Goal: Find specific fact: Find specific fact

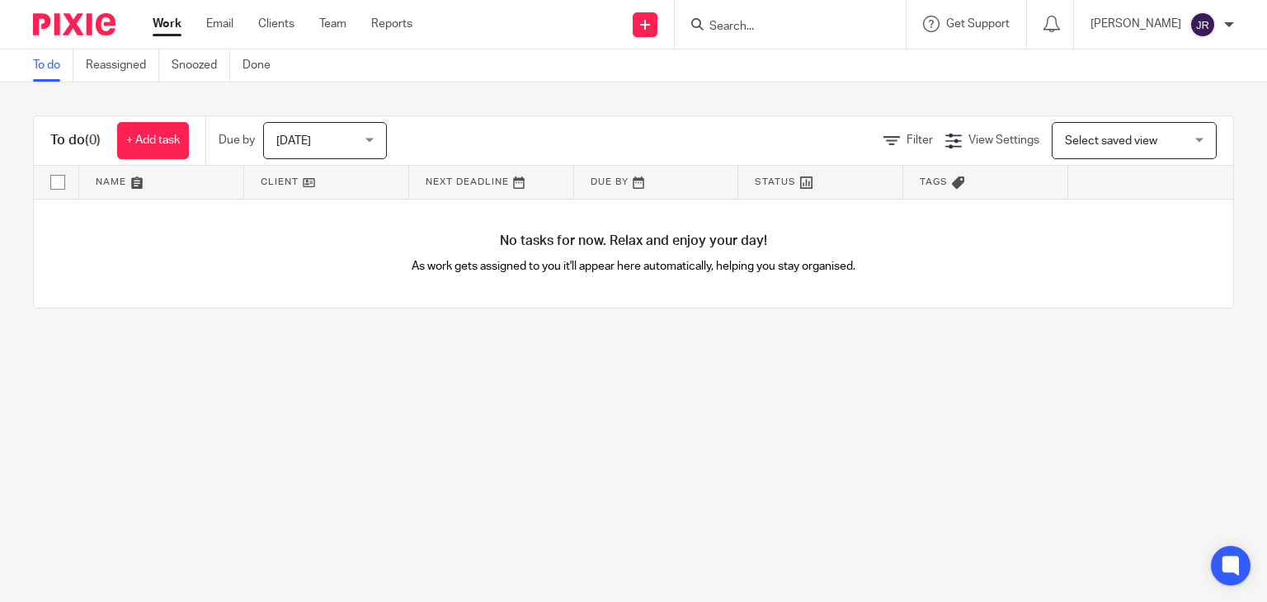
click at [795, 11] on div at bounding box center [790, 24] width 231 height 49
click at [788, 22] on input "Search" at bounding box center [782, 27] width 149 height 15
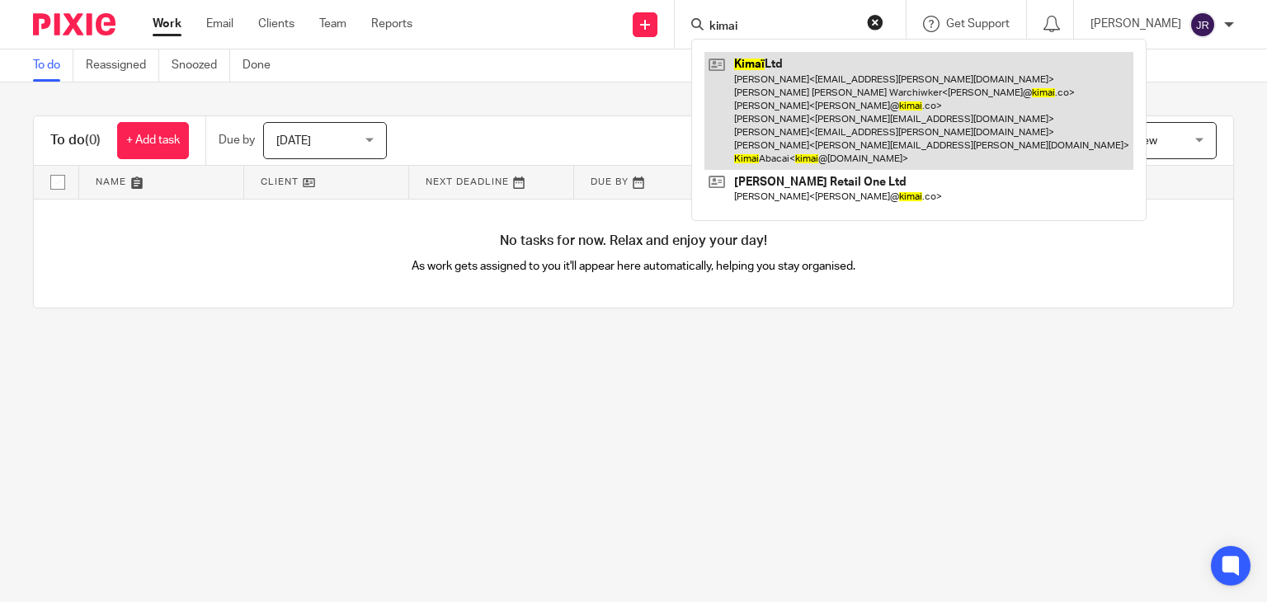
type input "kimai"
click at [824, 109] on link at bounding box center [919, 111] width 429 height 118
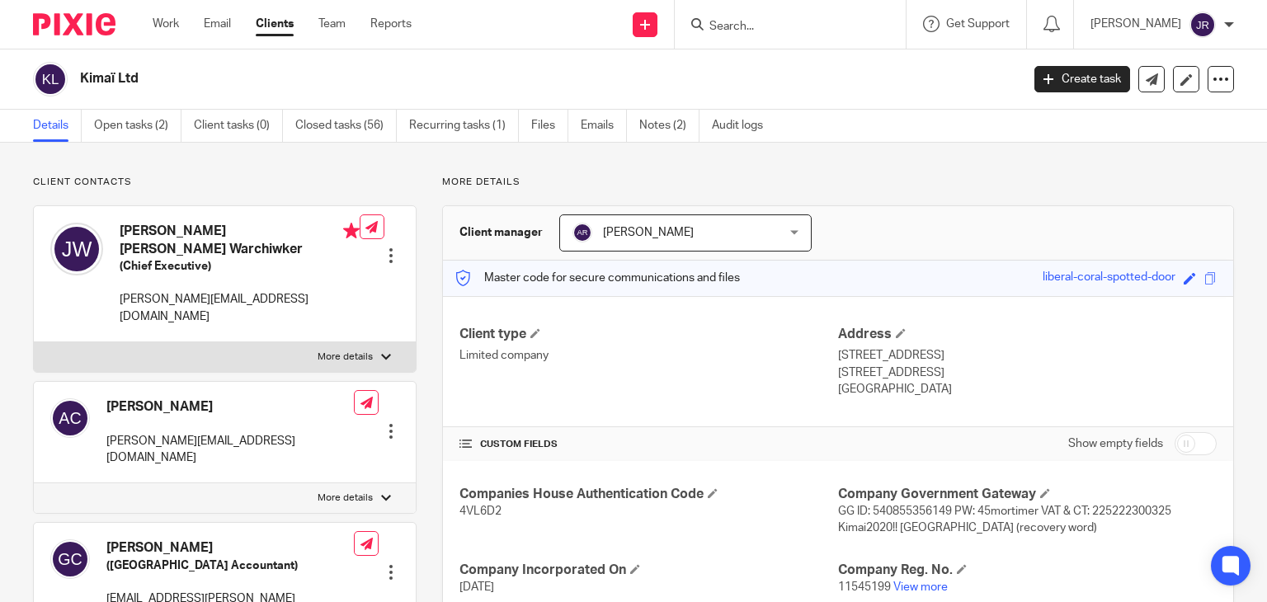
click at [743, 31] on input "Search" at bounding box center [782, 27] width 149 height 15
click at [666, 123] on link "Notes (2)" at bounding box center [669, 126] width 60 height 32
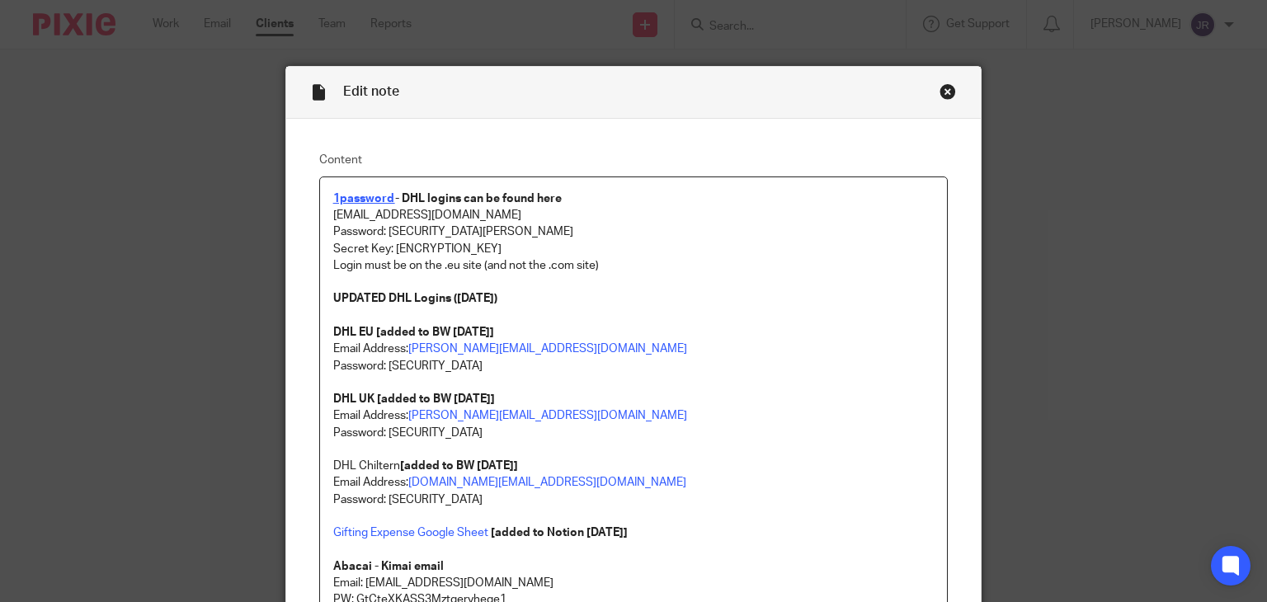
click at [372, 201] on strong "1password" at bounding box center [364, 199] width 62 height 12
click at [366, 199] on strong "1password" at bounding box center [364, 199] width 62 height 12
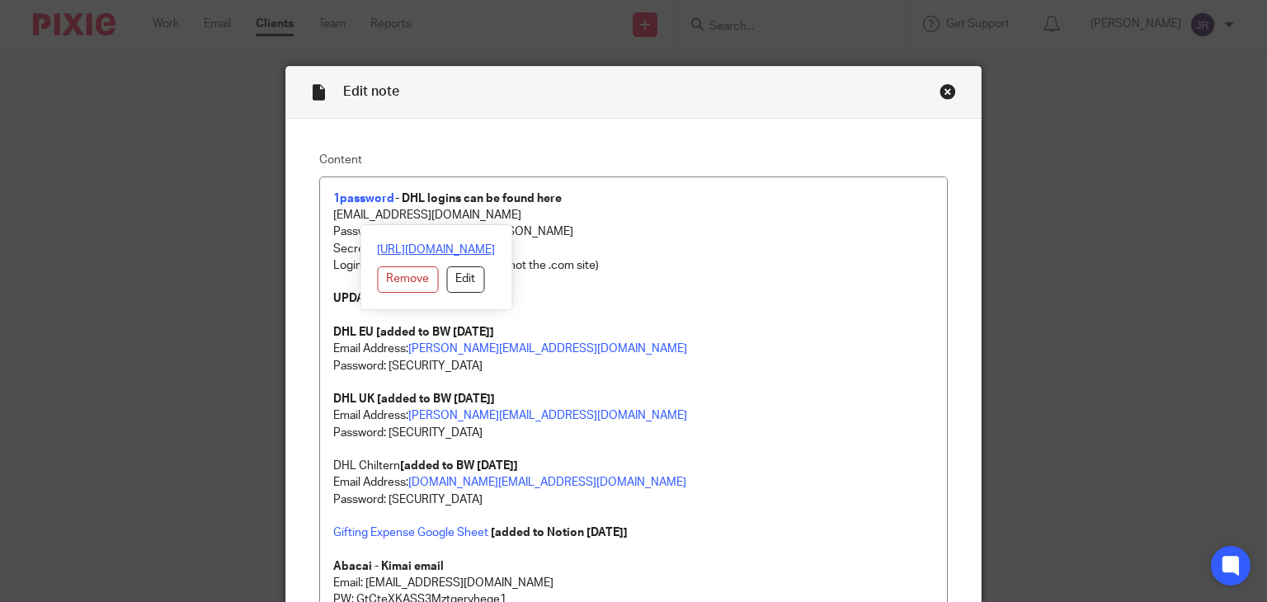
click at [409, 245] on link "https://my.1password.eu/signin?a=new" at bounding box center [436, 250] width 118 height 17
click at [650, 235] on p "Password: Ab@ca!Kima!AK22" at bounding box center [633, 232] width 601 height 17
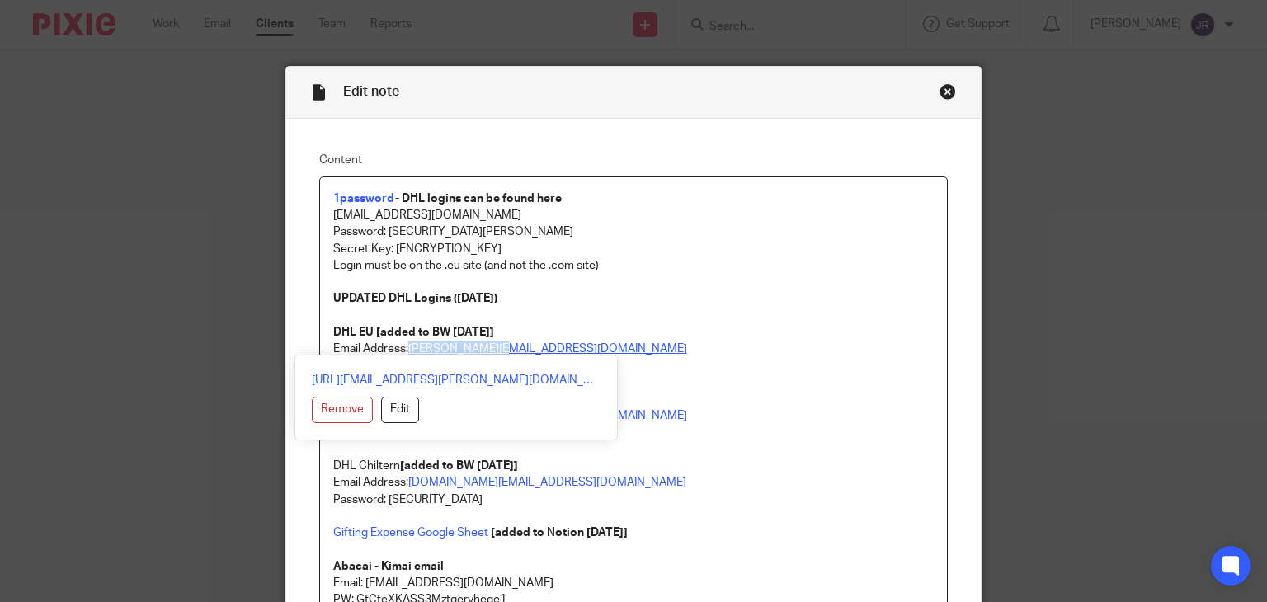
drag, startPoint x: 507, startPoint y: 349, endPoint x: 406, endPoint y: 347, distance: 101.5
click at [406, 347] on p "Email Address: sidney@kimai.co" at bounding box center [633, 349] width 601 height 17
copy link "sidney@kimai.co"
click at [717, 321] on p at bounding box center [633, 316] width 601 height 17
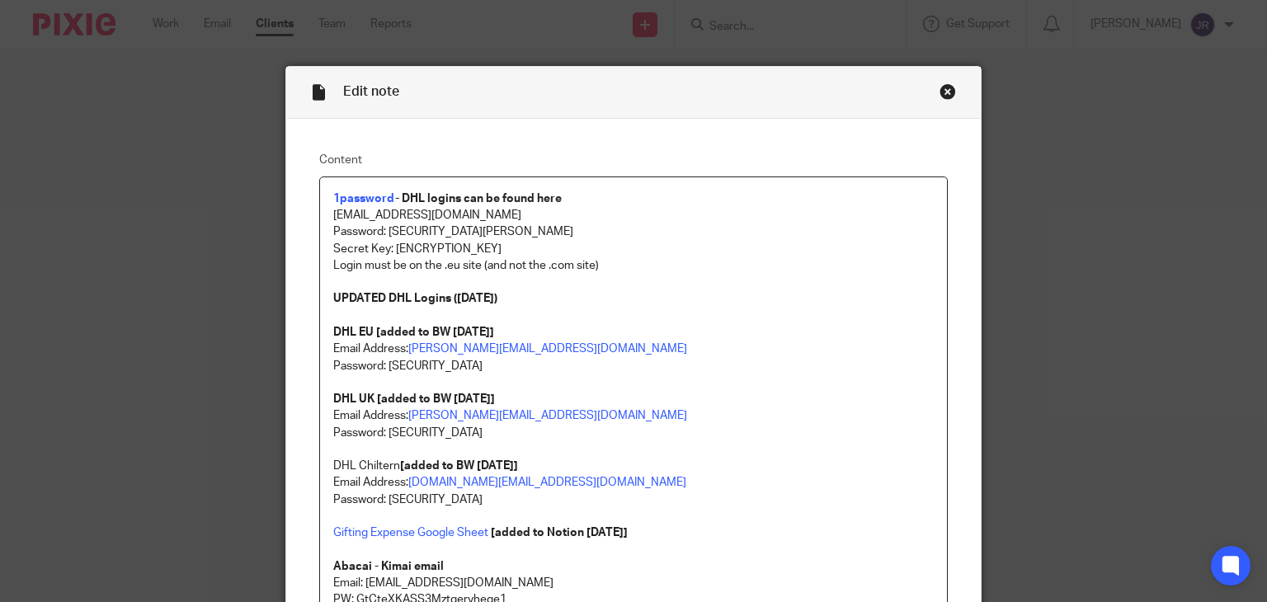
drag, startPoint x: 512, startPoint y: 370, endPoint x: 384, endPoint y: 373, distance: 127.9
click at [384, 373] on p "Password: dbe@duk0ujd3RCF*yju" at bounding box center [633, 366] width 601 height 17
copy p "dbe@duk0ujd3RCF*yju"
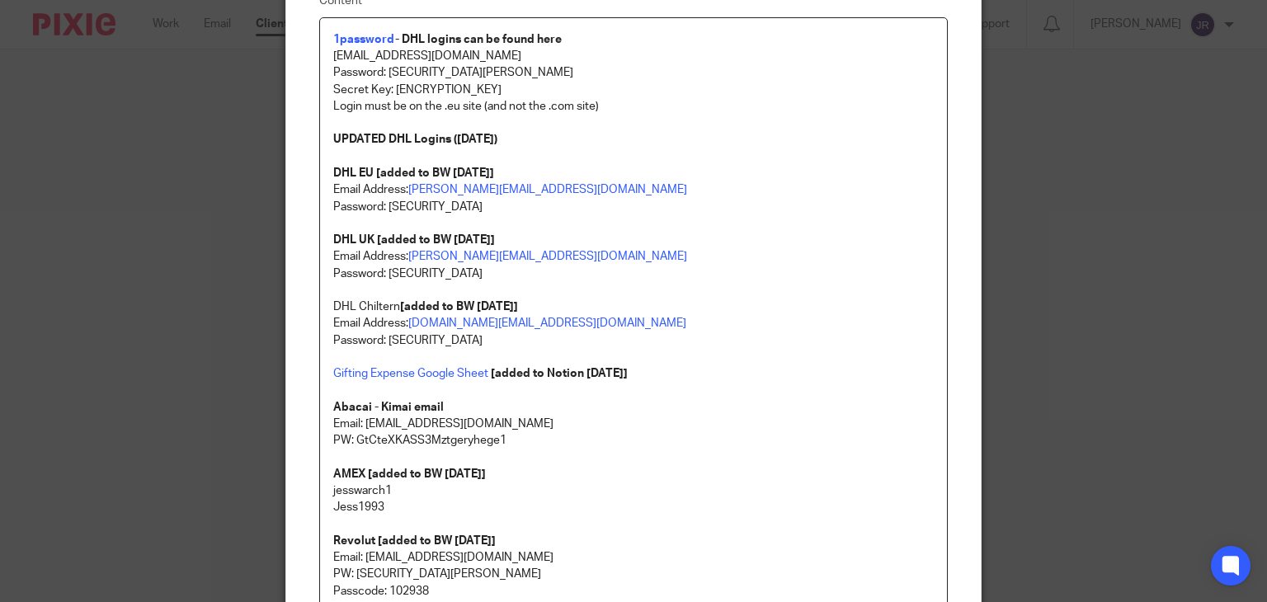
scroll to position [165, 0]
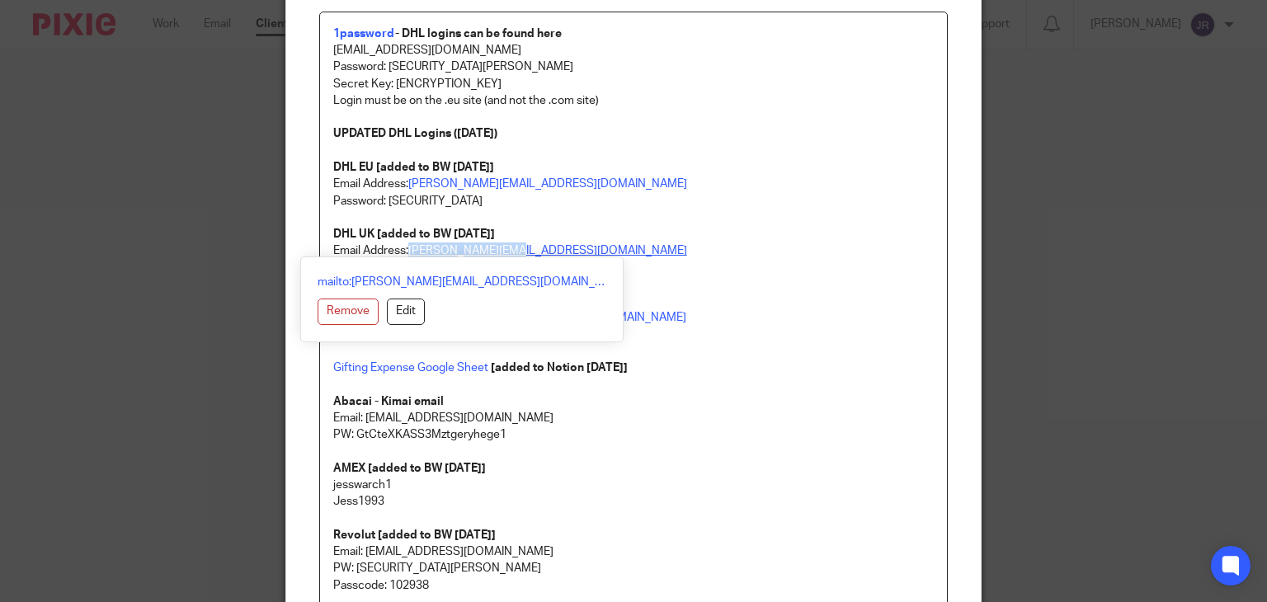
drag, startPoint x: 531, startPoint y: 256, endPoint x: 406, endPoint y: 252, distance: 125.5
click at [406, 252] on p "Email Address: jessica@kimai.com Password: A-@d9wHzTkp.vd DHL Chiltern [added t…" at bounding box center [633, 284] width 601 height 83
copy link "jessica@kimai.com"
click at [612, 256] on p "Email Address: jessica@kimai.com Password: A-@d9wHzTkp.vd DHL Chiltern [added t…" at bounding box center [633, 284] width 601 height 83
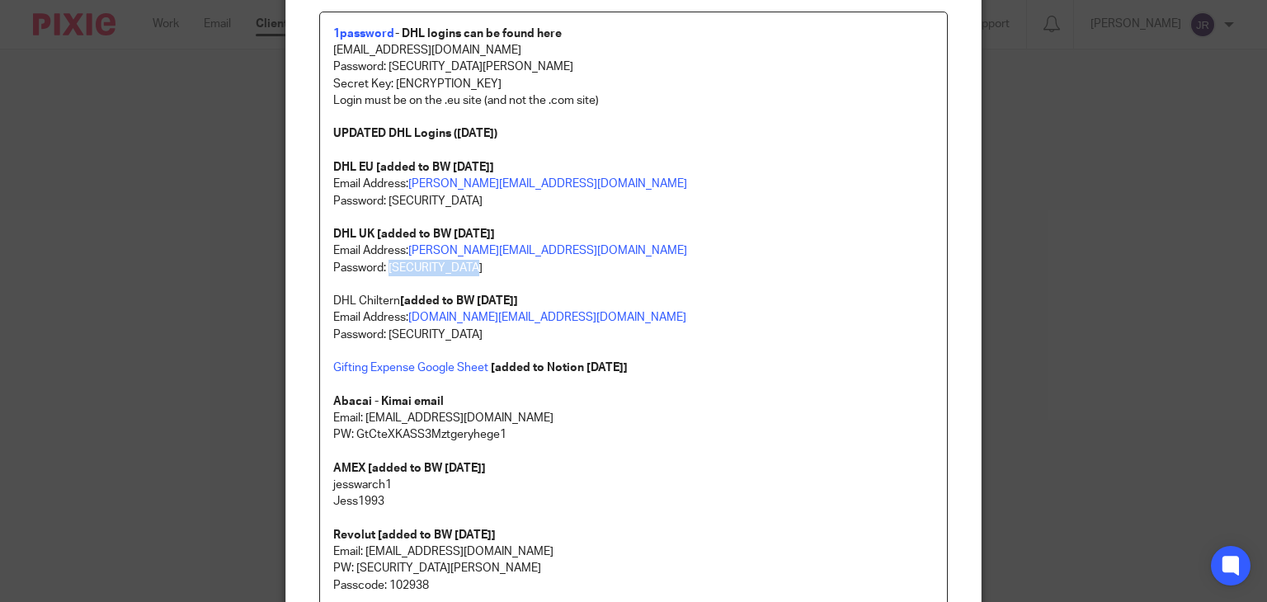
drag, startPoint x: 508, startPoint y: 266, endPoint x: 383, endPoint y: 268, distance: 125.4
click at [383, 268] on p "Email Address: jessica@kimai.com Password: A-@d9wHzTkp.vd DHL Chiltern [added t…" at bounding box center [633, 284] width 601 height 83
copy p "A-@d9wHzTkp.vd"
drag, startPoint x: 441, startPoint y: 50, endPoint x: 323, endPoint y: 50, distance: 118.0
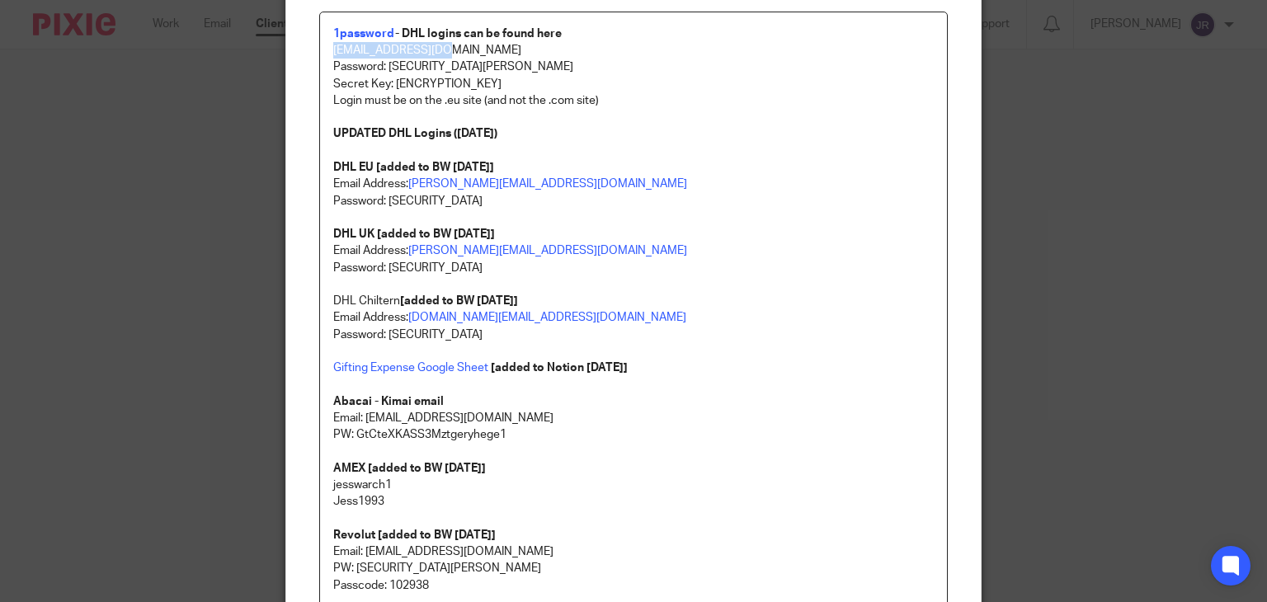
copy p "kimai@abacai.co.uk"
drag, startPoint x: 389, startPoint y: 79, endPoint x: 663, endPoint y: 80, distance: 273.9
click at [663, 80] on p "Secret Key: A3-VDZZY2-FGA4LP-YHEKW-7KYJG-XWC87-RMPB7" at bounding box center [633, 84] width 601 height 17
copy p "A3-VDZZY2-FGA4LP-YHEKW-7KYJG-XWC87-RMPB7"
drag, startPoint x: 479, startPoint y: 64, endPoint x: 383, endPoint y: 70, distance: 95.9
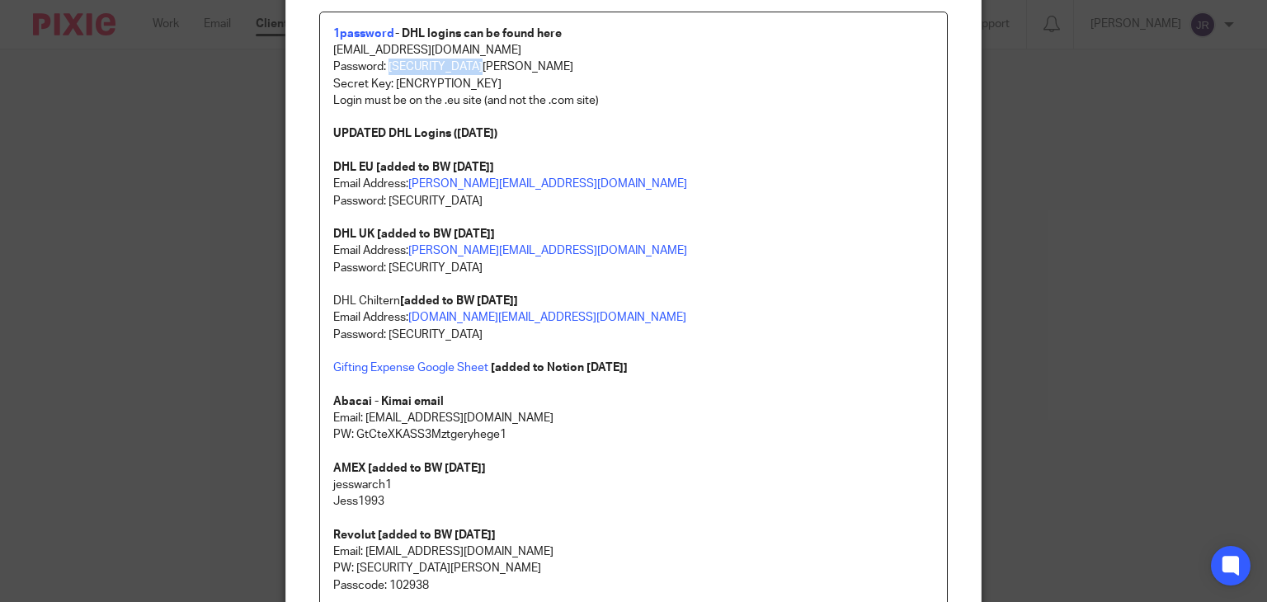
click at [383, 70] on p "Password: Ab@ca!Kima!AK22" at bounding box center [633, 67] width 601 height 17
copy p "Ab@ca!Kima!AK22"
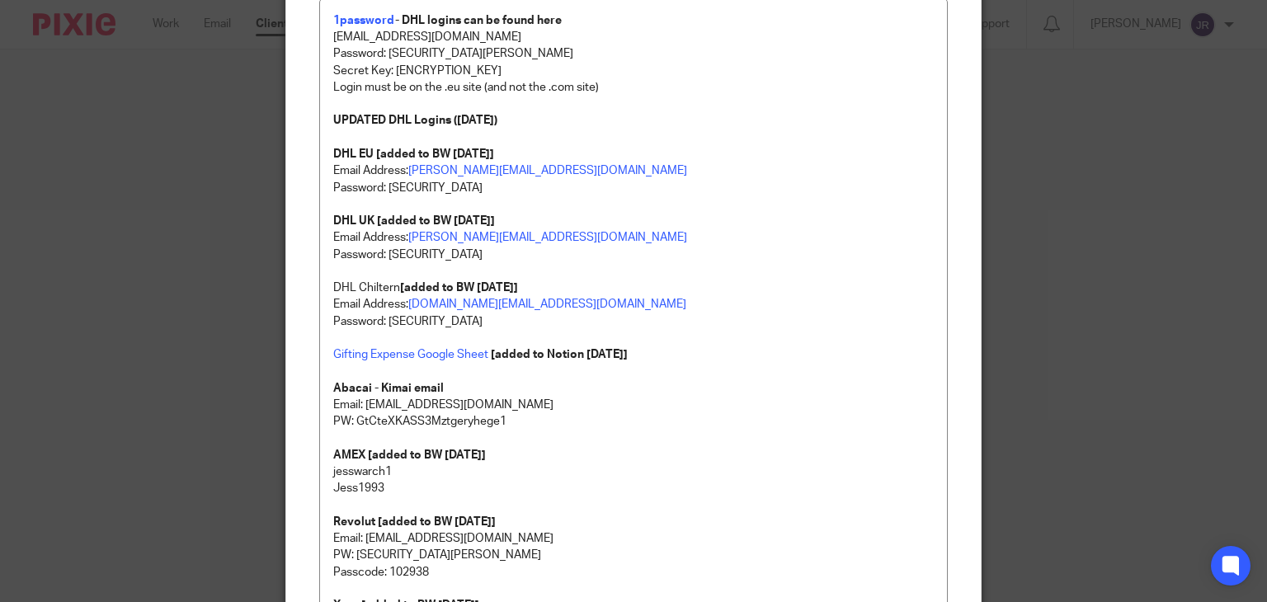
scroll to position [248, 0]
